Goal: Transaction & Acquisition: Purchase product/service

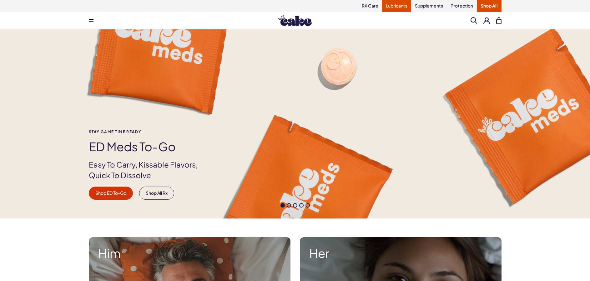
click at [397, 6] on link "Lubricants" at bounding box center [396, 6] width 29 height 12
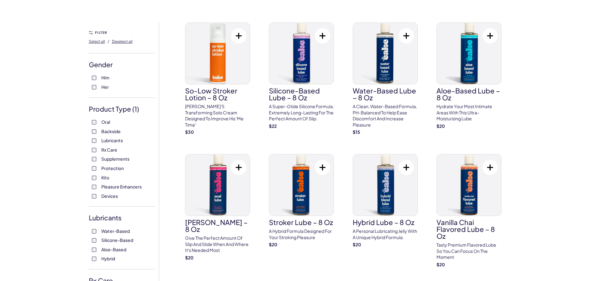
scroll to position [94, 0]
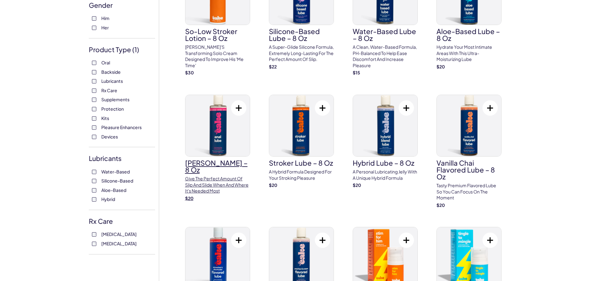
click at [206, 176] on p "Give the perfect amount of slip and slide when and where it's needed most" at bounding box center [217, 185] width 65 height 18
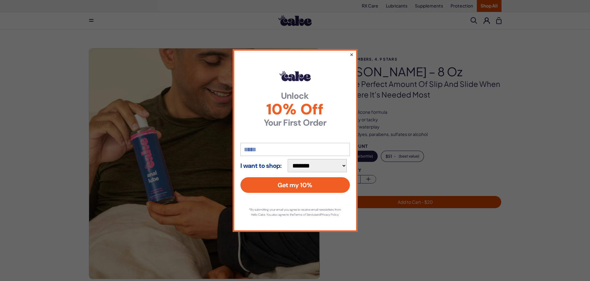
click at [350, 52] on button "×" at bounding box center [351, 54] width 4 height 7
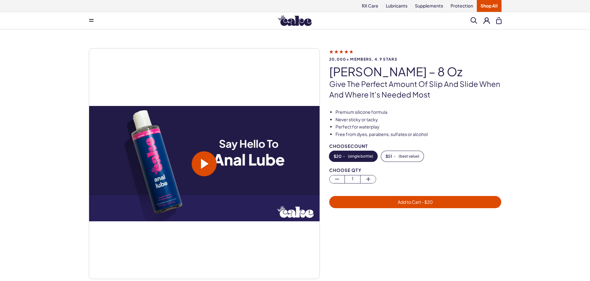
click at [200, 166] on span at bounding box center [204, 163] width 25 height 25
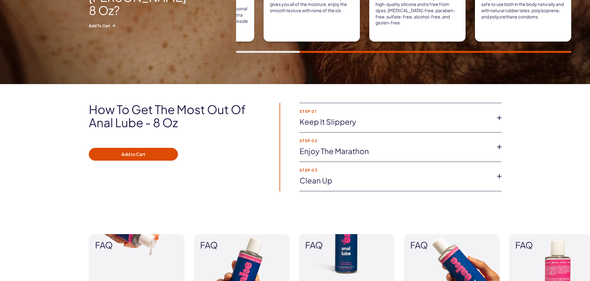
scroll to position [375, 0]
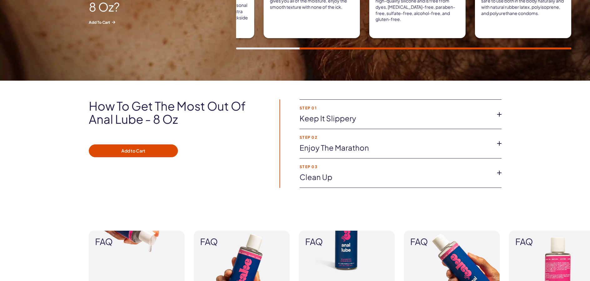
click at [499, 144] on icon at bounding box center [498, 143] width 9 height 9
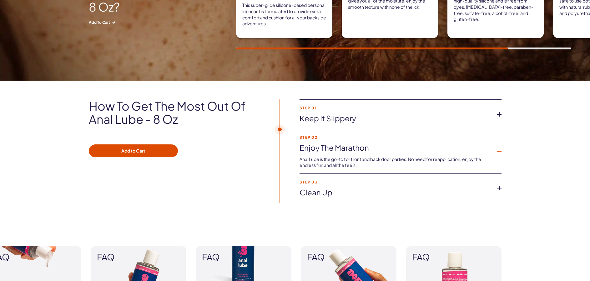
click at [498, 188] on icon at bounding box center [498, 187] width 9 height 9
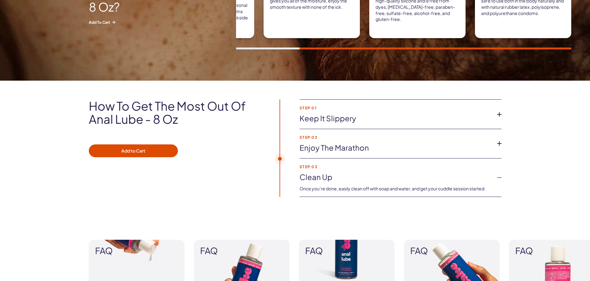
click at [500, 114] on icon at bounding box center [498, 114] width 9 height 9
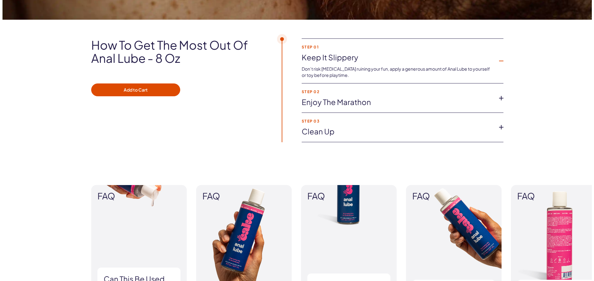
scroll to position [437, 0]
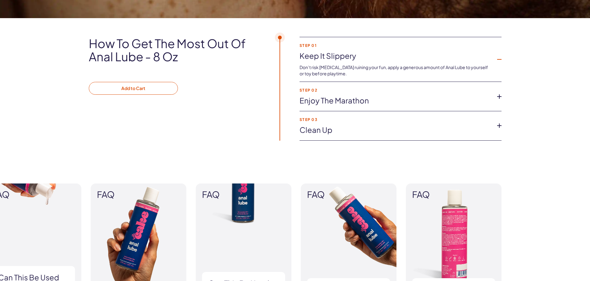
click at [138, 89] on button "Add to Cart" at bounding box center [133, 88] width 89 height 13
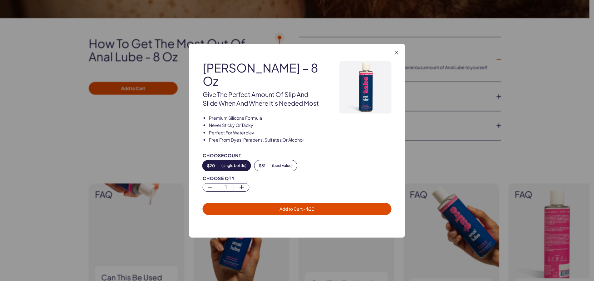
click at [221, 160] on button "$ 20 - ( single bottle )" at bounding box center [227, 165] width 48 height 11
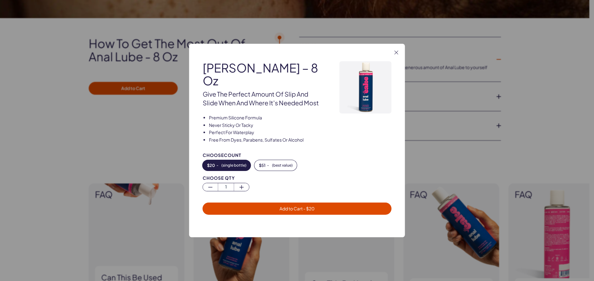
click at [300, 206] on span "Add to Cart - $ 20" at bounding box center [297, 209] width 35 height 6
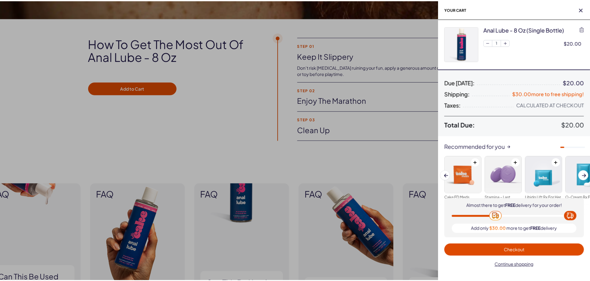
scroll to position [22, 0]
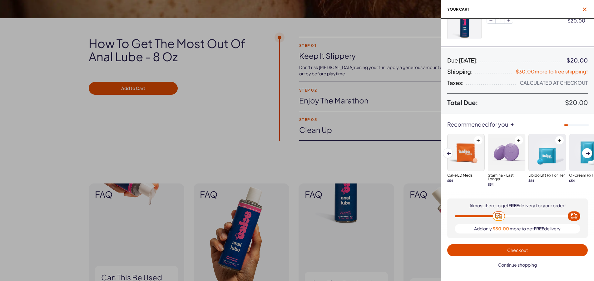
click at [585, 9] on icon "button" at bounding box center [585, 9] width 4 height 4
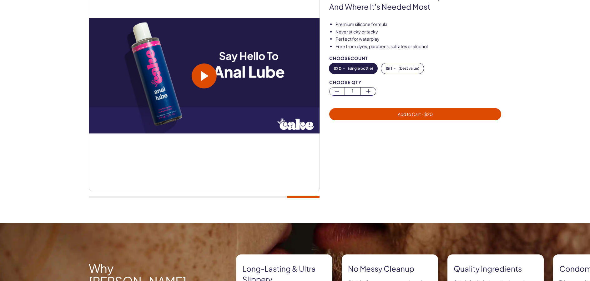
scroll to position [0, 0]
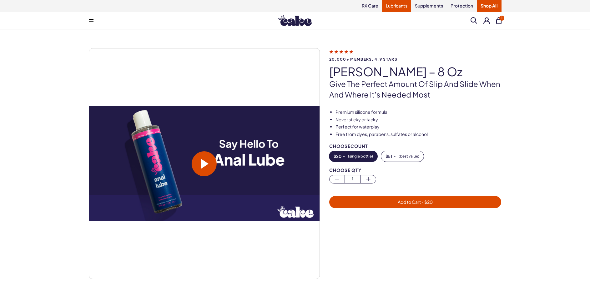
click at [394, 7] on link "Lubricants" at bounding box center [396, 6] width 29 height 12
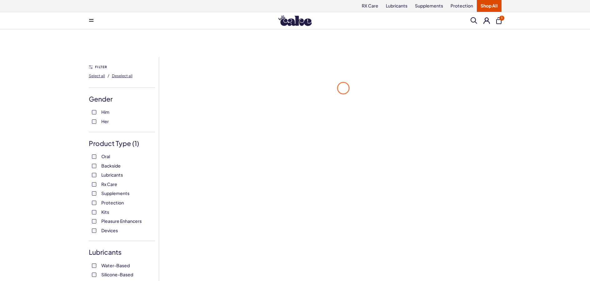
click at [488, 5] on link "Shop All" at bounding box center [488, 6] width 25 height 12
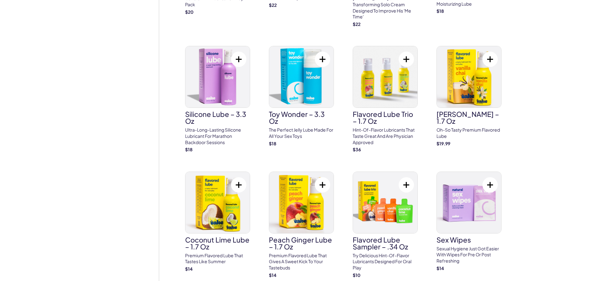
scroll to position [1000, 0]
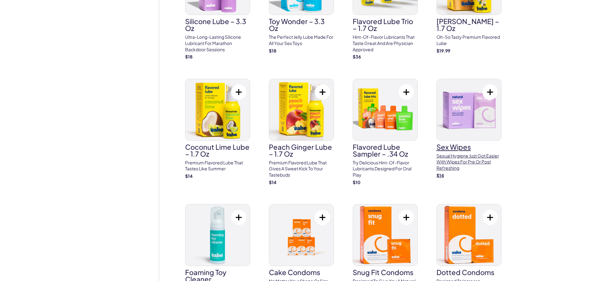
click at [448, 154] on p "Sexual hygiene just got easier with wipes for pre or post refreshing" at bounding box center [468, 162] width 65 height 18
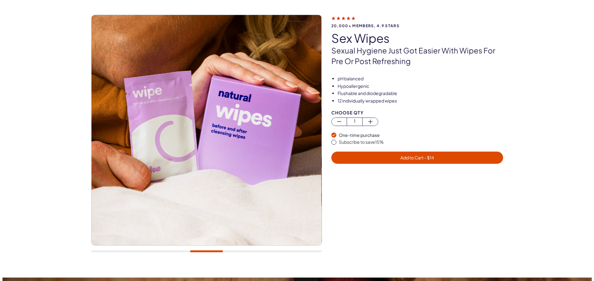
scroll to position [31, 0]
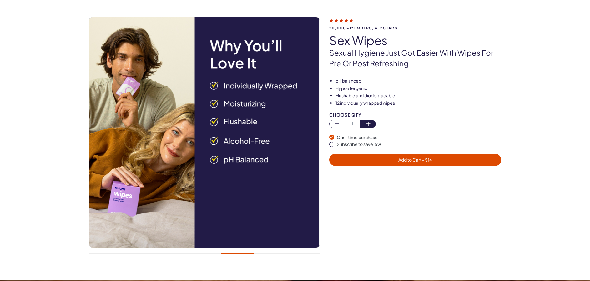
click at [371, 124] on icon "button" at bounding box center [367, 123] width 7 height 7
click at [416, 162] on span "Add to Cart - $ 28" at bounding box center [415, 160] width 35 height 6
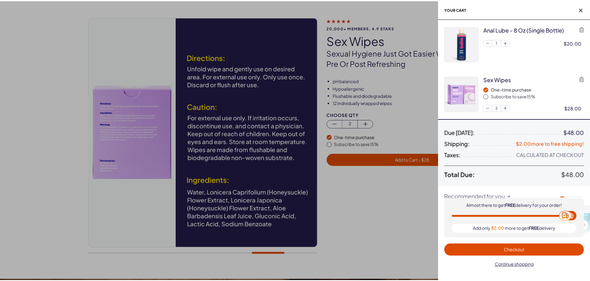
scroll to position [0, 0]
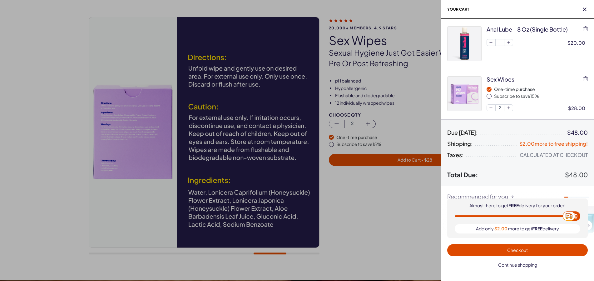
click at [514, 265] on span "Continue shopping" at bounding box center [517, 265] width 39 height 6
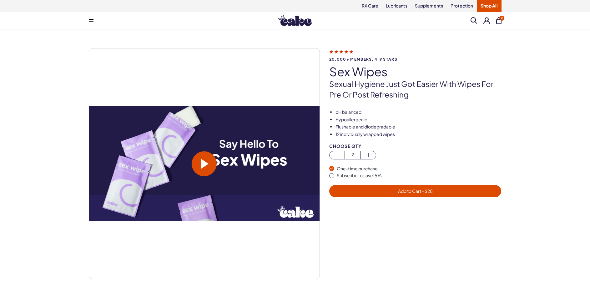
click at [485, 6] on link "Shop All" at bounding box center [488, 6] width 25 height 12
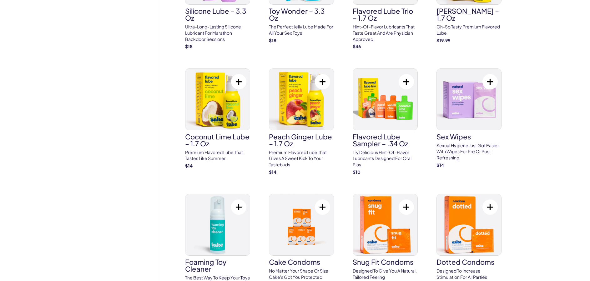
scroll to position [1093, 0]
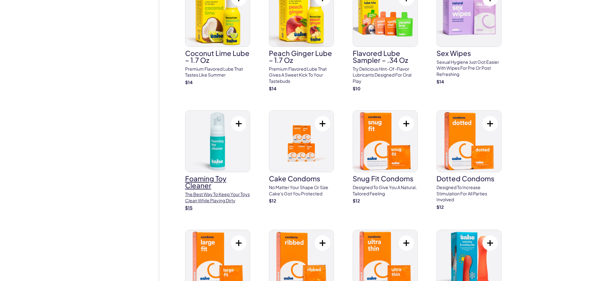
click at [197, 176] on h3 "Foaming Toy Cleaner" at bounding box center [217, 182] width 65 height 14
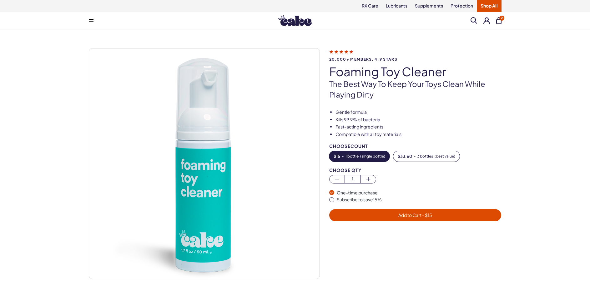
click at [409, 215] on span "Add to Cart - $ 15" at bounding box center [415, 215] width 34 height 6
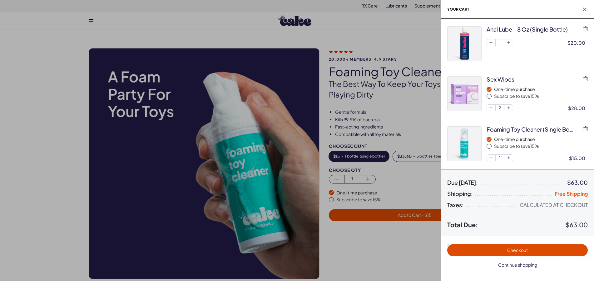
click at [585, 10] on icon "button" at bounding box center [585, 9] width 4 height 4
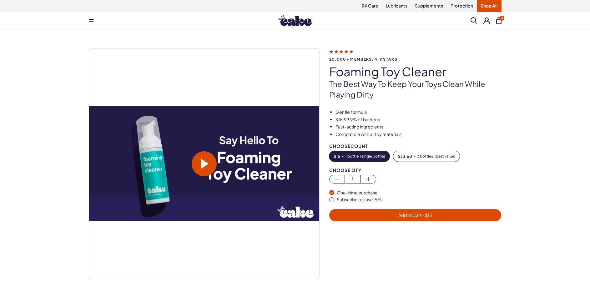
click at [490, 6] on link "Shop All" at bounding box center [488, 6] width 25 height 12
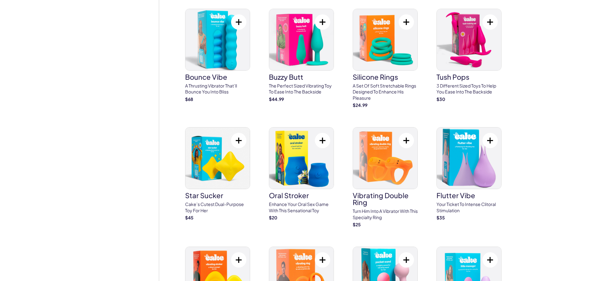
scroll to position [1625, 0]
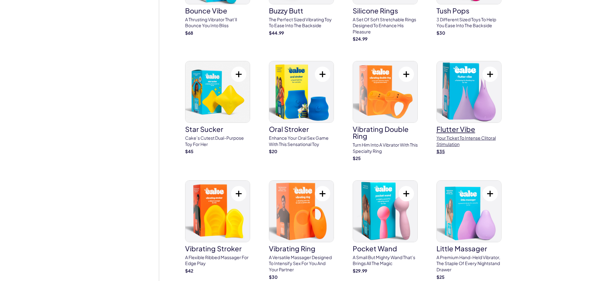
click at [467, 74] on img at bounding box center [468, 91] width 64 height 61
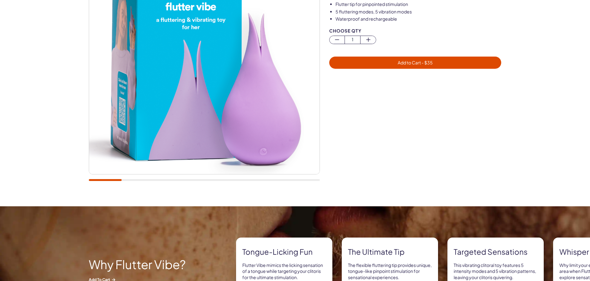
scroll to position [94, 0]
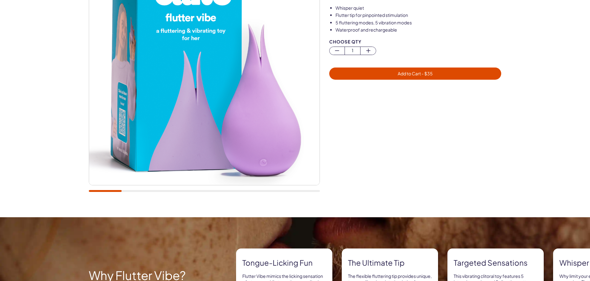
click at [142, 191] on div at bounding box center [204, 191] width 231 height 2
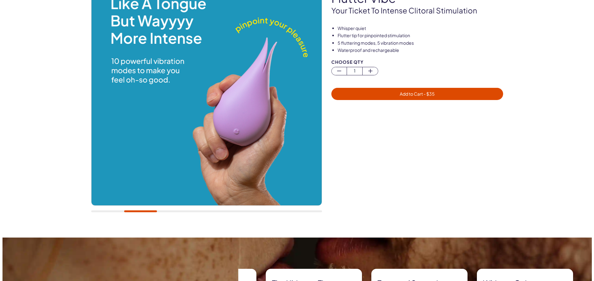
scroll to position [62, 0]
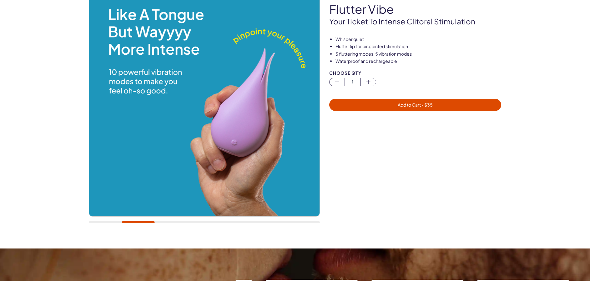
click at [203, 221] on div at bounding box center [204, 222] width 231 height 2
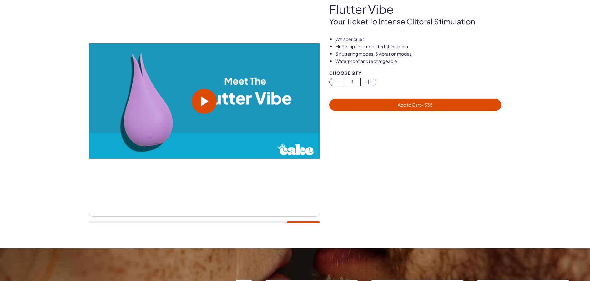
click at [203, 102] on span at bounding box center [204, 101] width 7 height 10
click at [414, 105] on span "Add to Cart - $ 35" at bounding box center [414, 105] width 35 height 6
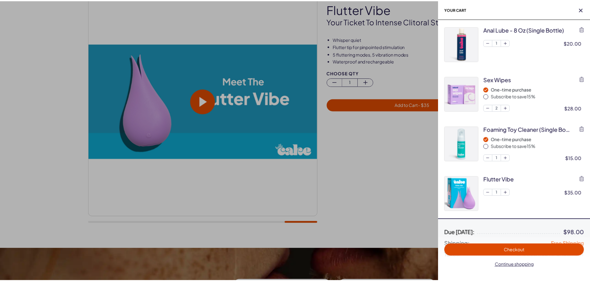
scroll to position [0, 0]
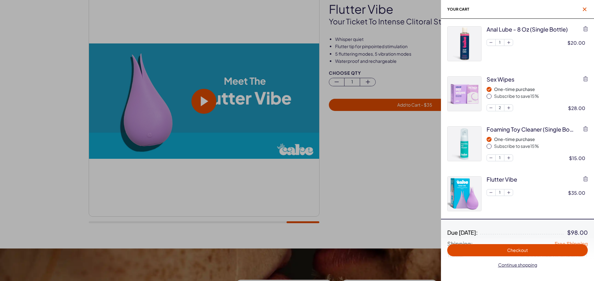
click at [585, 9] on icon "button" at bounding box center [585, 9] width 4 height 4
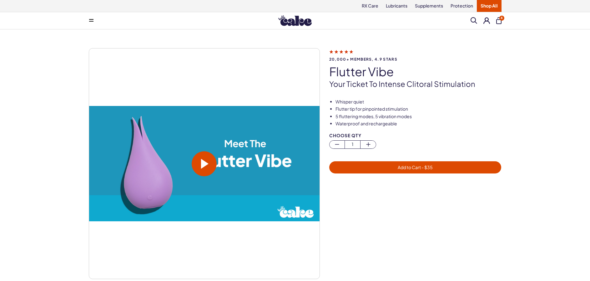
click at [489, 7] on link "Shop All" at bounding box center [488, 6] width 25 height 12
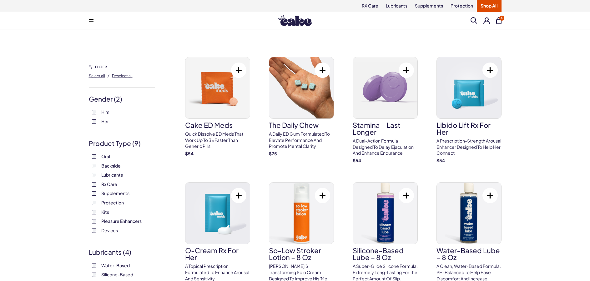
click at [499, 21] on button "4" at bounding box center [498, 20] width 5 height 7
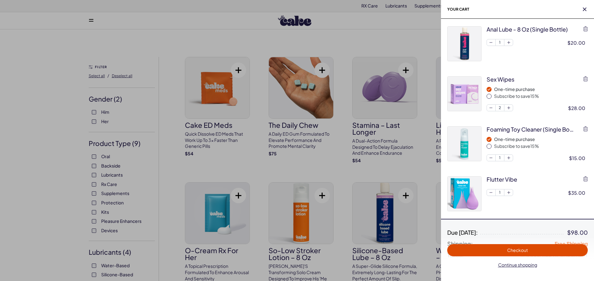
click at [515, 251] on span "Checkout" at bounding box center [517, 250] width 21 height 6
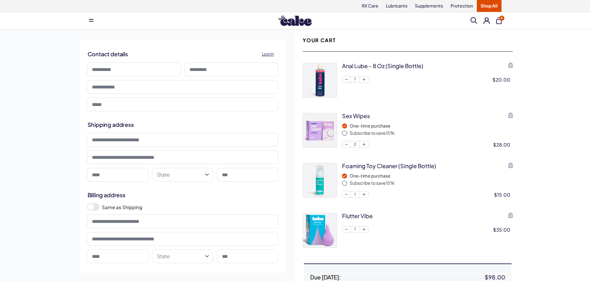
click at [132, 67] on input at bounding box center [134, 69] width 94 height 14
type input "*******"
type input "**********"
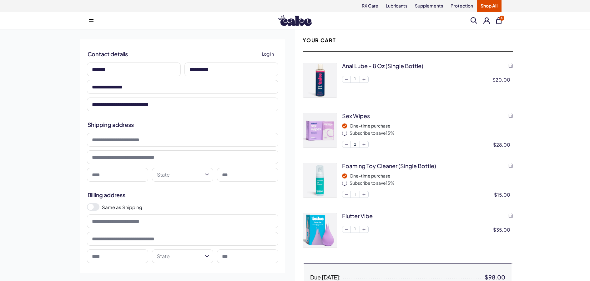
type input "**********"
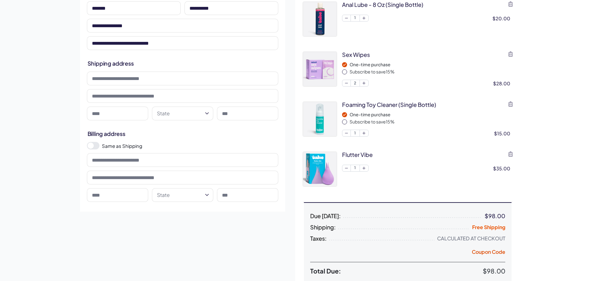
scroll to position [62, 0]
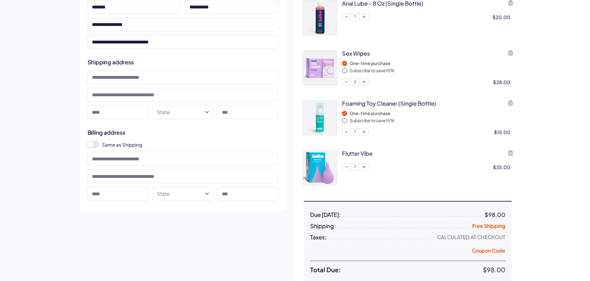
click at [122, 77] on input at bounding box center [182, 77] width 191 height 14
type input "*********"
click at [104, 114] on input at bounding box center [117, 112] width 61 height 14
type input "********"
click at [207, 111] on html "RX Care Lubricants Supplements Protection Shop All Menu Him Her Everything 4" at bounding box center [295, 234] width 590 height 592
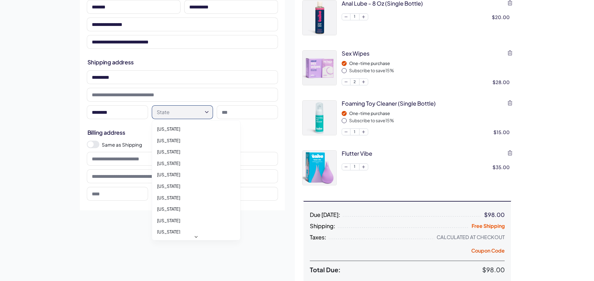
select select "**"
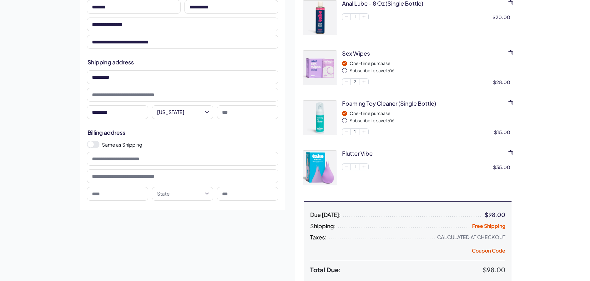
click at [255, 112] on input at bounding box center [247, 112] width 61 height 14
type input "*****"
click at [97, 144] on span at bounding box center [93, 144] width 12 height 7
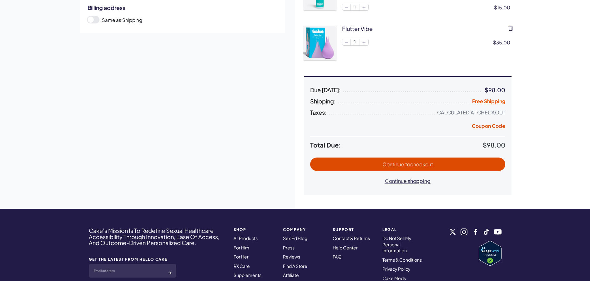
scroll to position [187, 0]
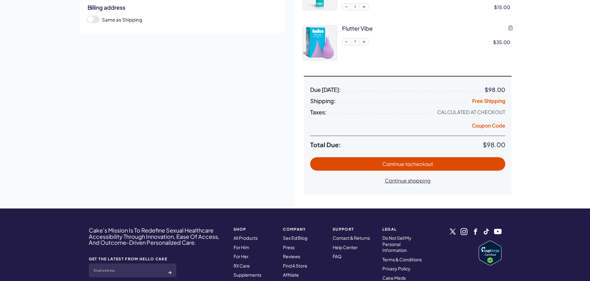
click at [419, 165] on span "to checkout" at bounding box center [419, 164] width 28 height 7
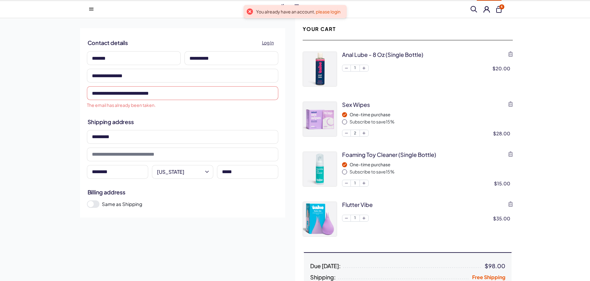
scroll to position [0, 0]
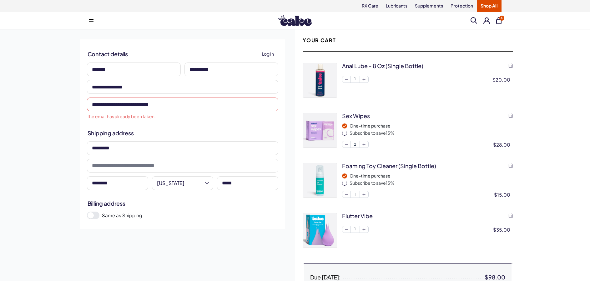
click at [265, 54] on span "Log In" at bounding box center [268, 53] width 12 height 7
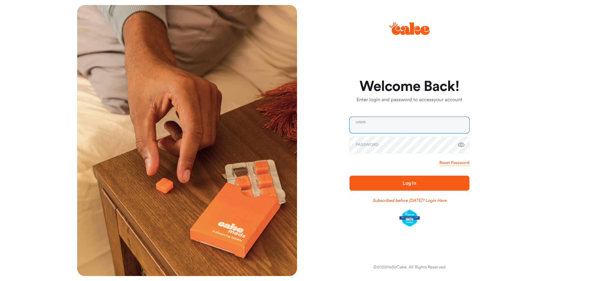
type input "**********"
click at [411, 182] on span "Log In" at bounding box center [410, 183] width 14 height 5
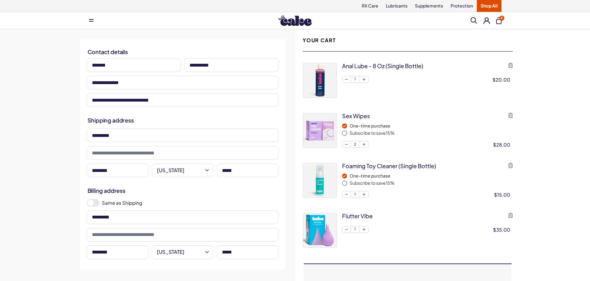
select select "**"
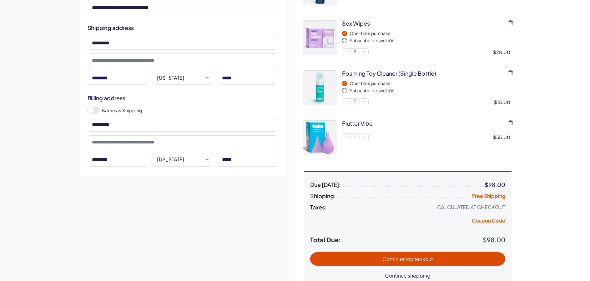
scroll to position [94, 0]
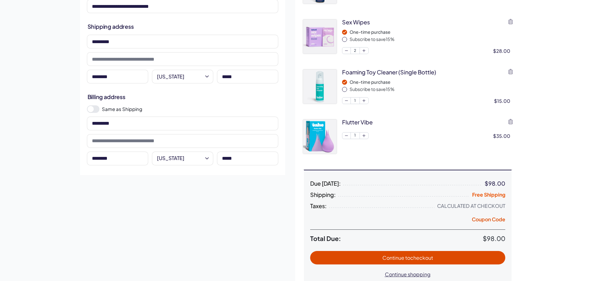
click at [97, 109] on span at bounding box center [93, 108] width 12 height 7
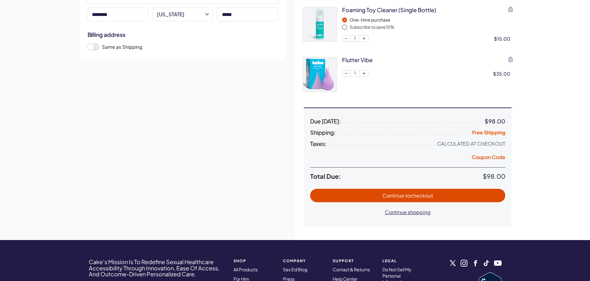
scroll to position [156, 0]
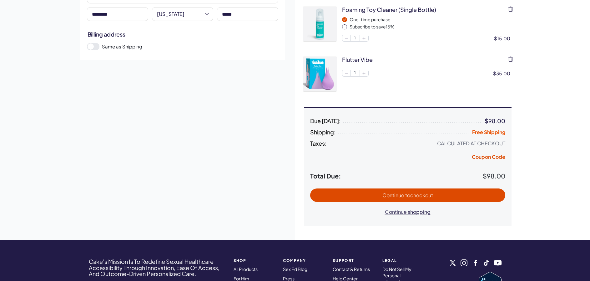
click at [417, 195] on span "to checkout" at bounding box center [419, 195] width 28 height 7
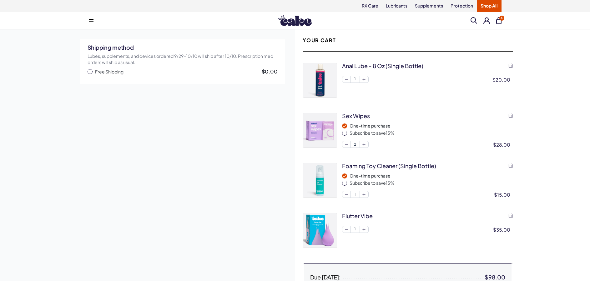
click at [91, 72] on span "button" at bounding box center [89, 71] width 5 height 5
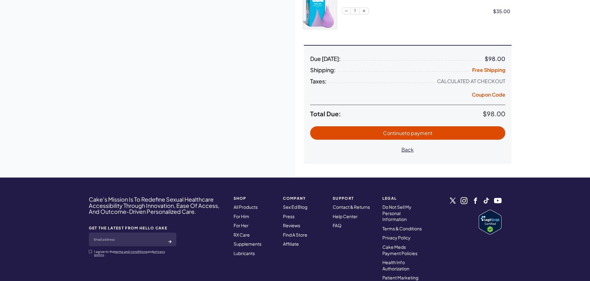
scroll to position [219, 0]
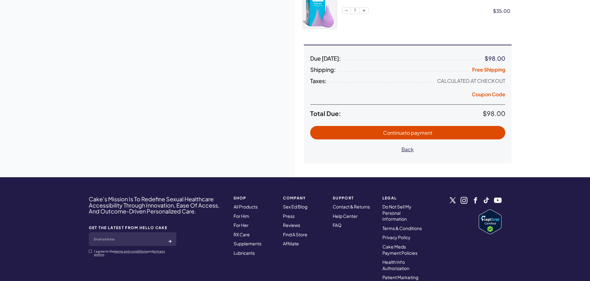
click at [401, 133] on span "Continue to payment" at bounding box center [407, 132] width 49 height 7
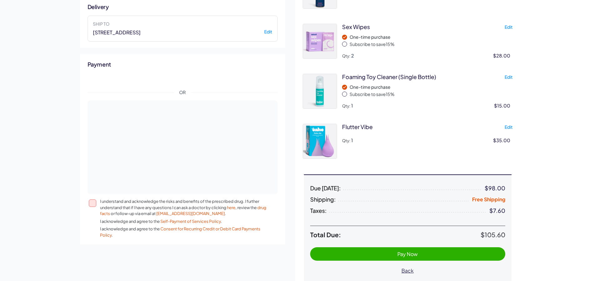
scroll to position [78, 0]
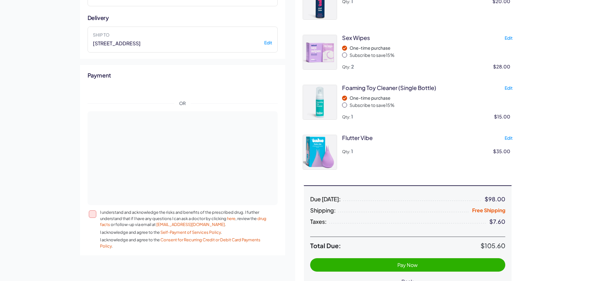
click at [94, 213] on button "I understand and acknowledge the risks and benefits of the prescribed drug. I f…" at bounding box center [92, 213] width 7 height 7
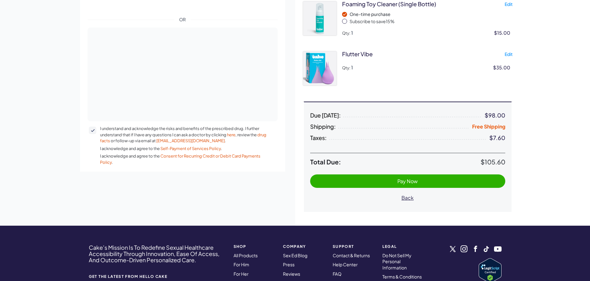
scroll to position [219, 0]
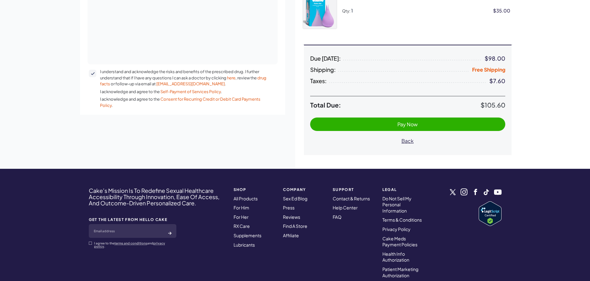
click at [409, 124] on span "Pay Now" at bounding box center [407, 124] width 20 height 7
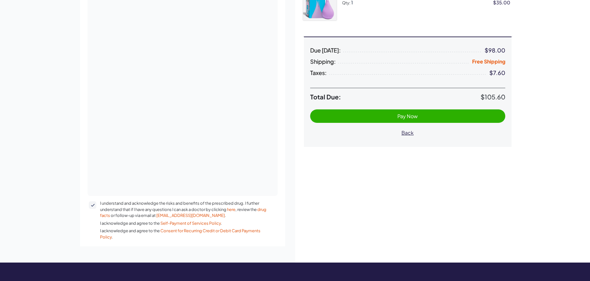
scroll to position [263, 0]
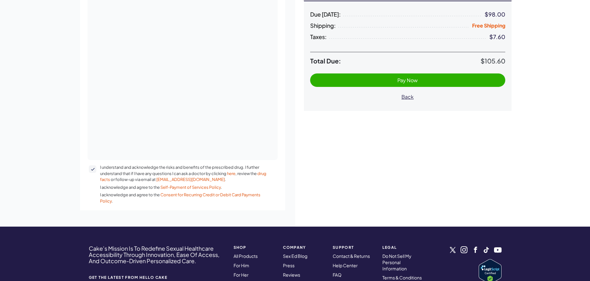
click at [409, 79] on span "Pay Now" at bounding box center [407, 80] width 20 height 7
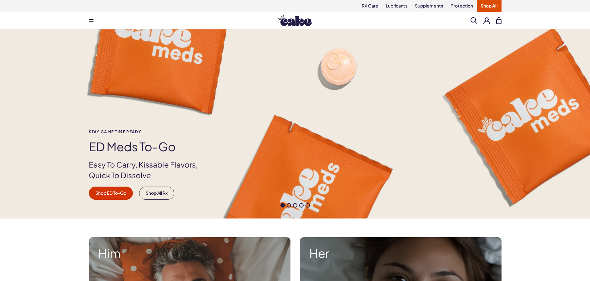
click at [486, 21] on button at bounding box center [486, 20] width 7 height 7
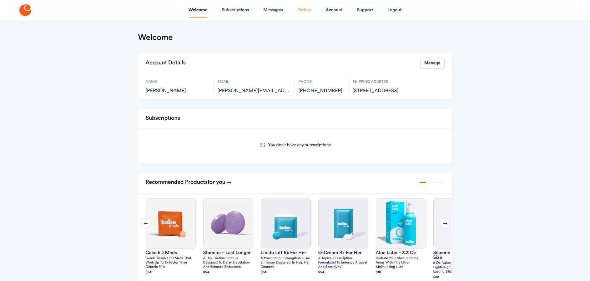
click at [309, 11] on link "Orders" at bounding box center [304, 9] width 14 height 15
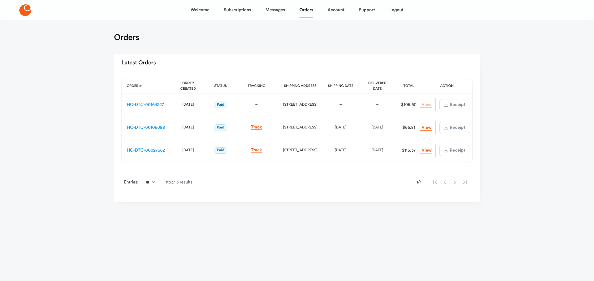
click at [425, 105] on link "View Order" at bounding box center [426, 105] width 11 height 6
